Goal: Information Seeking & Learning: Learn about a topic

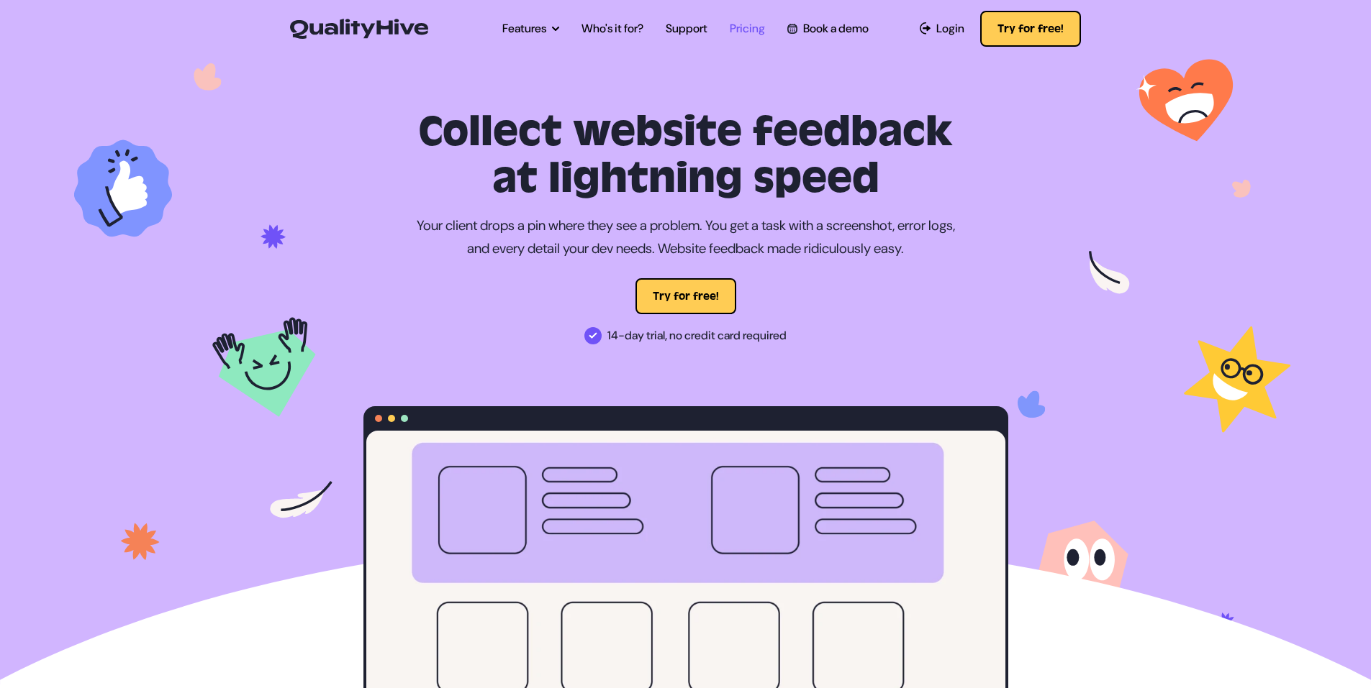
click at [755, 32] on link "Pricing" at bounding box center [747, 28] width 35 height 17
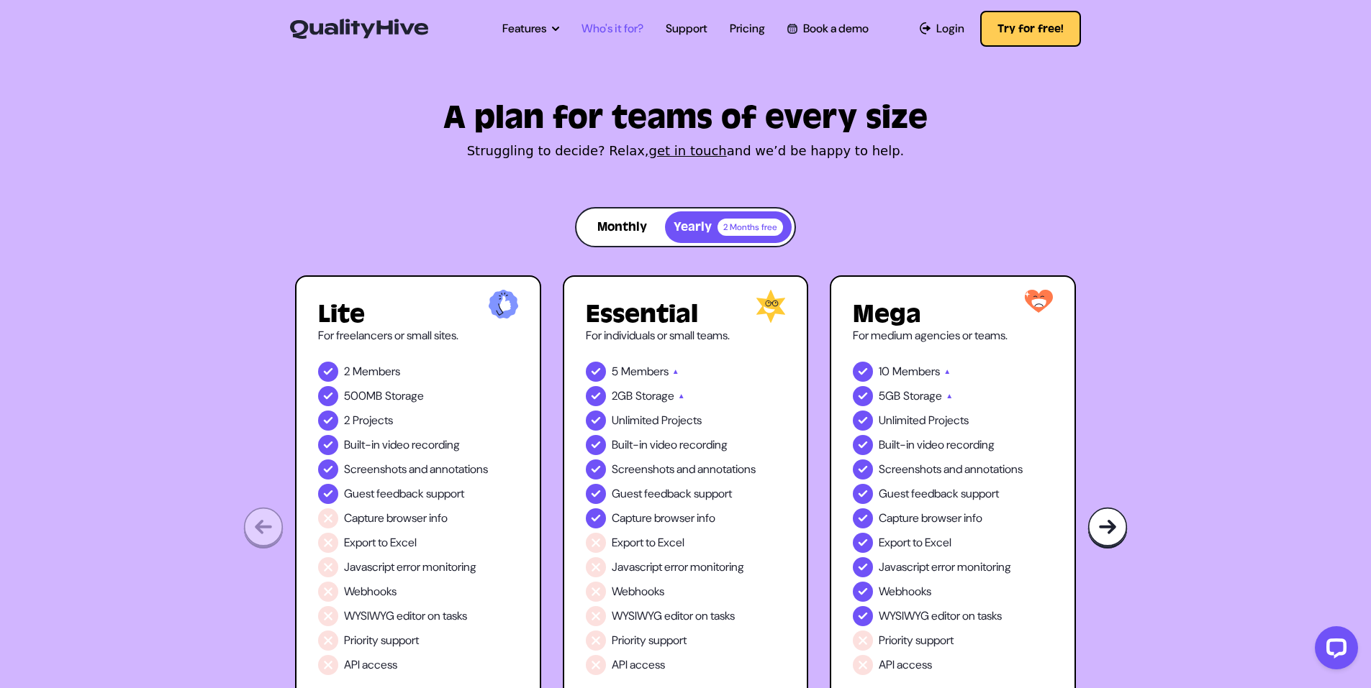
click at [623, 22] on link "Who's it for?" at bounding box center [612, 28] width 62 height 17
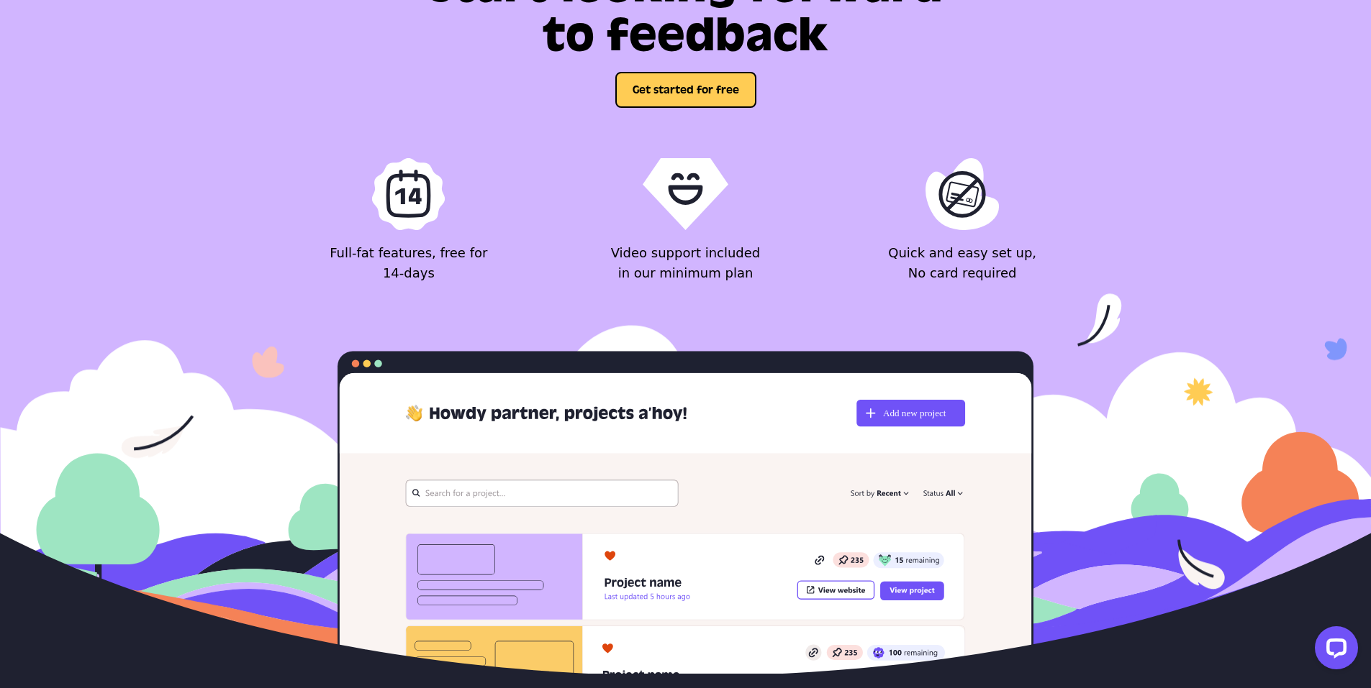
scroll to position [1799, 0]
